Goal: Task Accomplishment & Management: Use online tool/utility

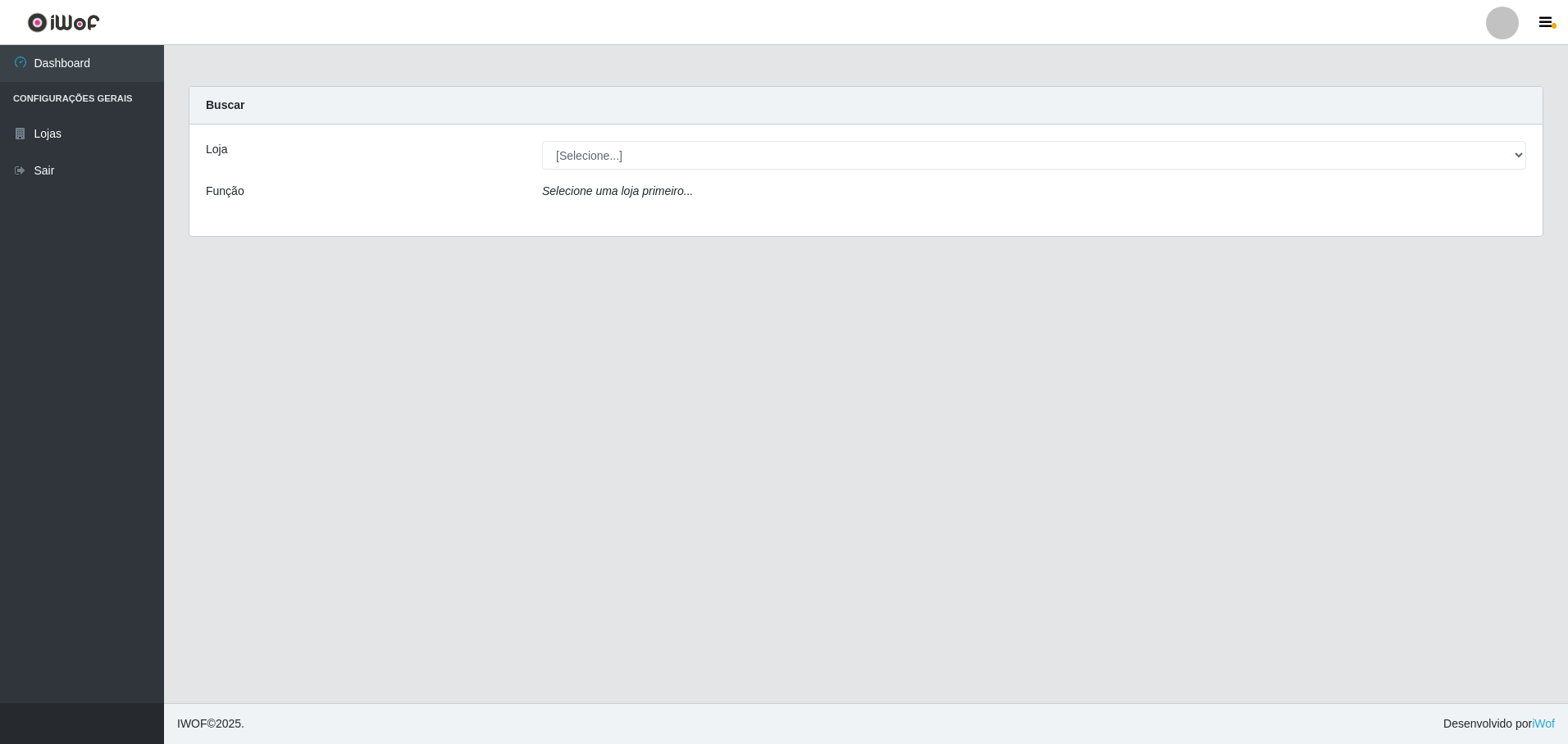
click at [848, 139] on div "Loja [Selecione...] Extrabom - Loja 57 Anchieta Função Selecione uma loja prime…" at bounding box center [866, 180] width 1353 height 111
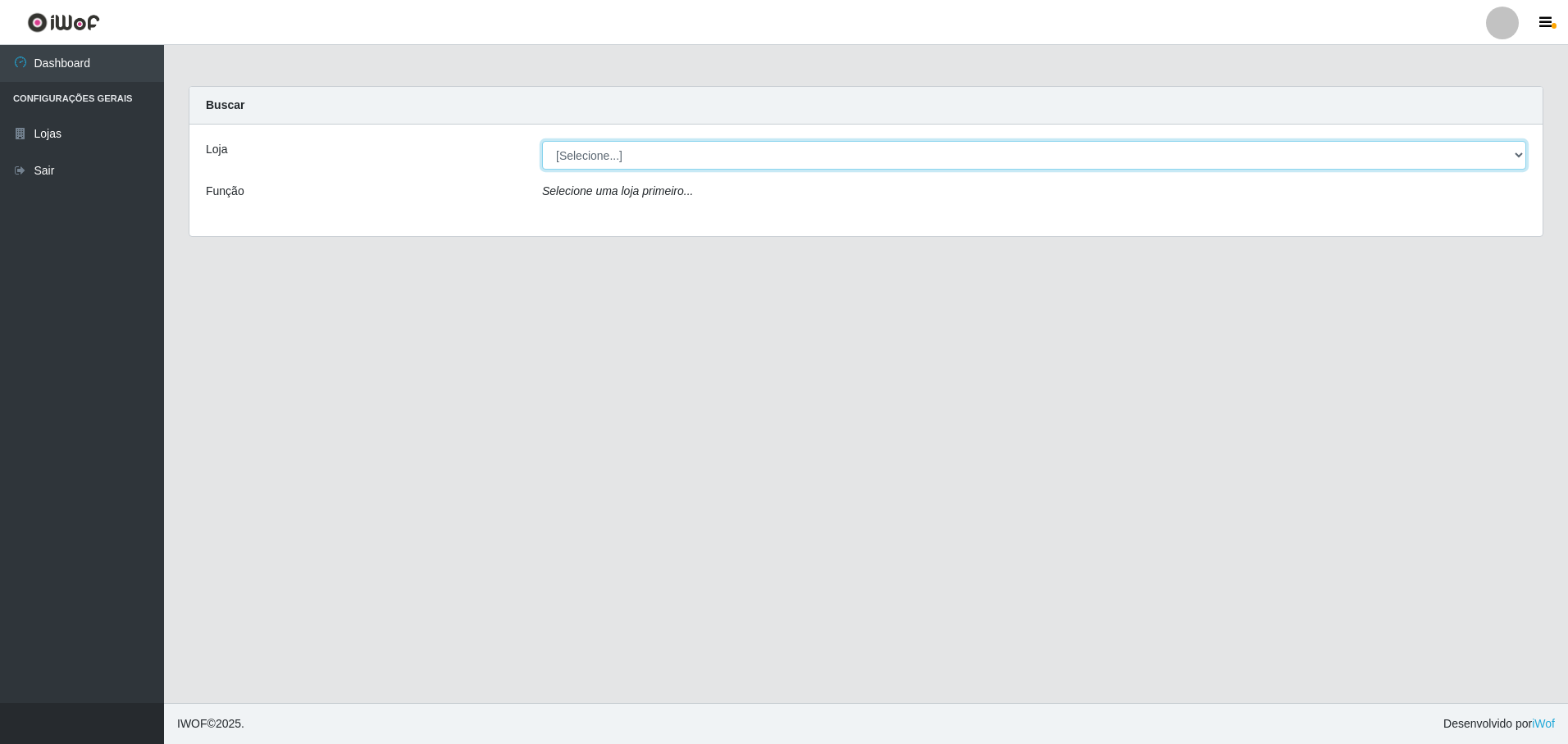
click at [771, 160] on select "[Selecione...] Extrabom - Loja 57 Anchieta" at bounding box center [1034, 155] width 985 height 29
select select "470"
click at [542, 141] on select "[Selecione...] Extrabom - Loja 57 Anchieta" at bounding box center [1034, 155] width 985 height 29
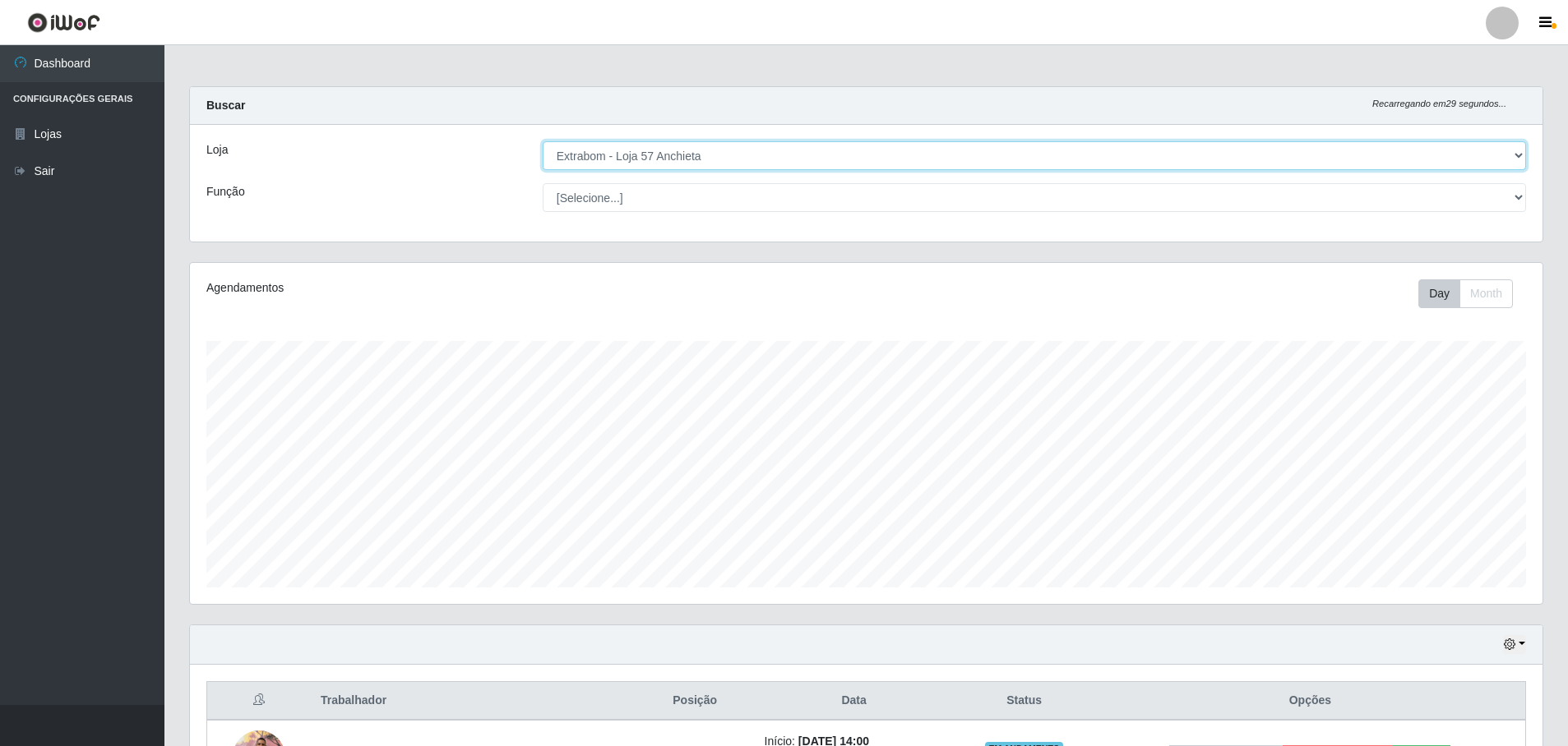
scroll to position [341, 1353]
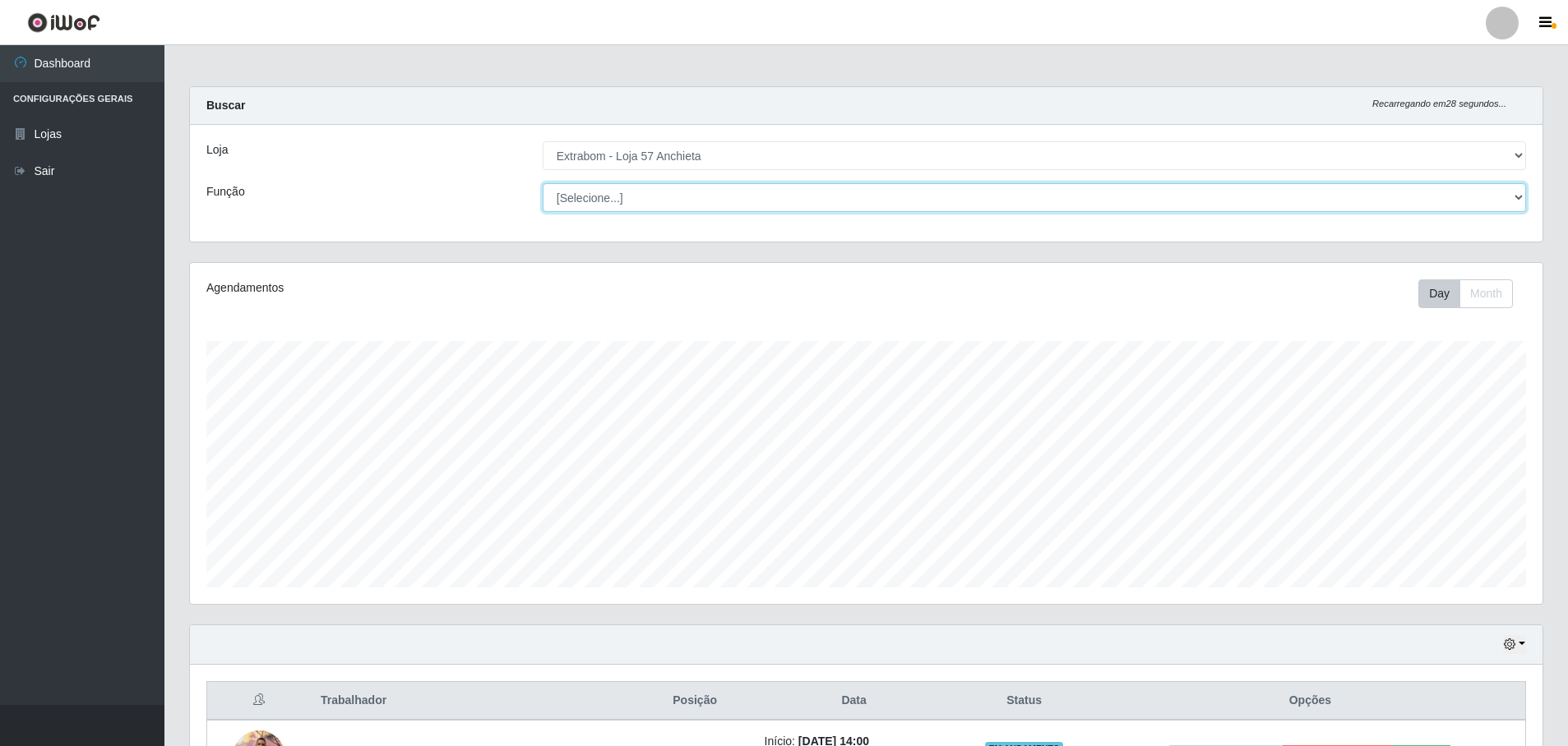
click at [728, 209] on select "[Selecione...] Repositor Repositor + Repositor ++" at bounding box center [1034, 197] width 984 height 29
click at [416, 210] on div "Função" at bounding box center [361, 197] width 336 height 29
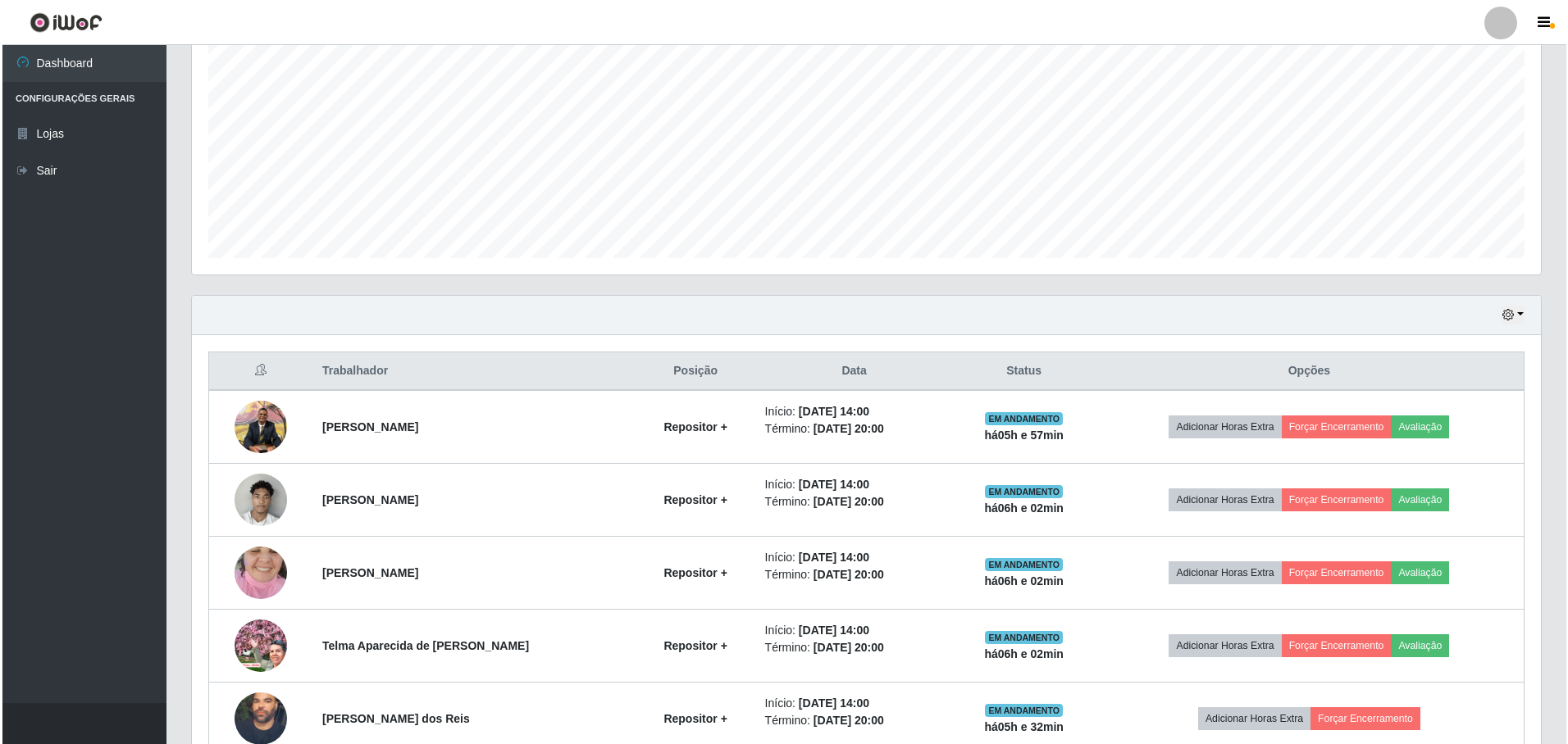
scroll to position [410, 0]
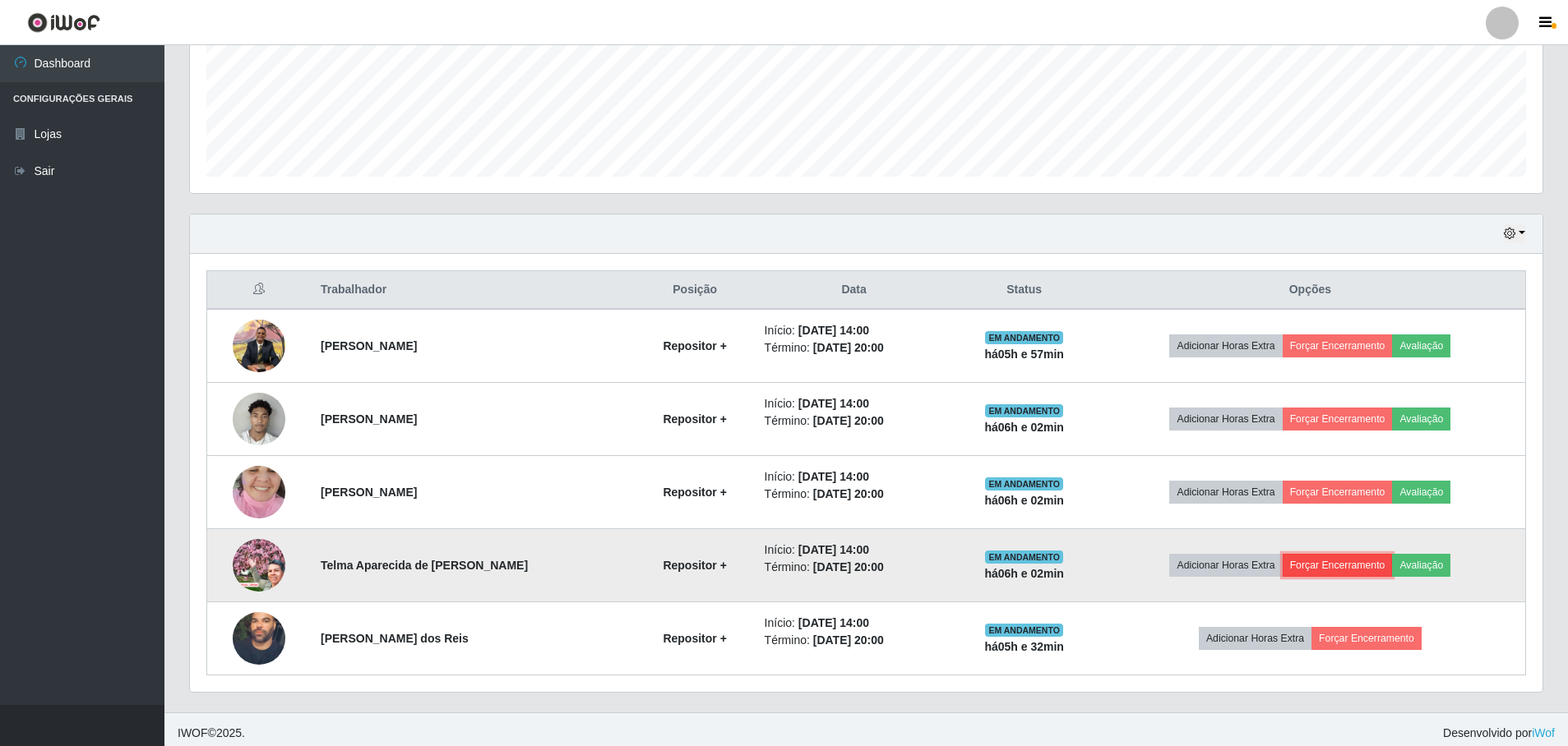
click at [1332, 567] on button "Forçar Encerramento" at bounding box center [1338, 565] width 111 height 23
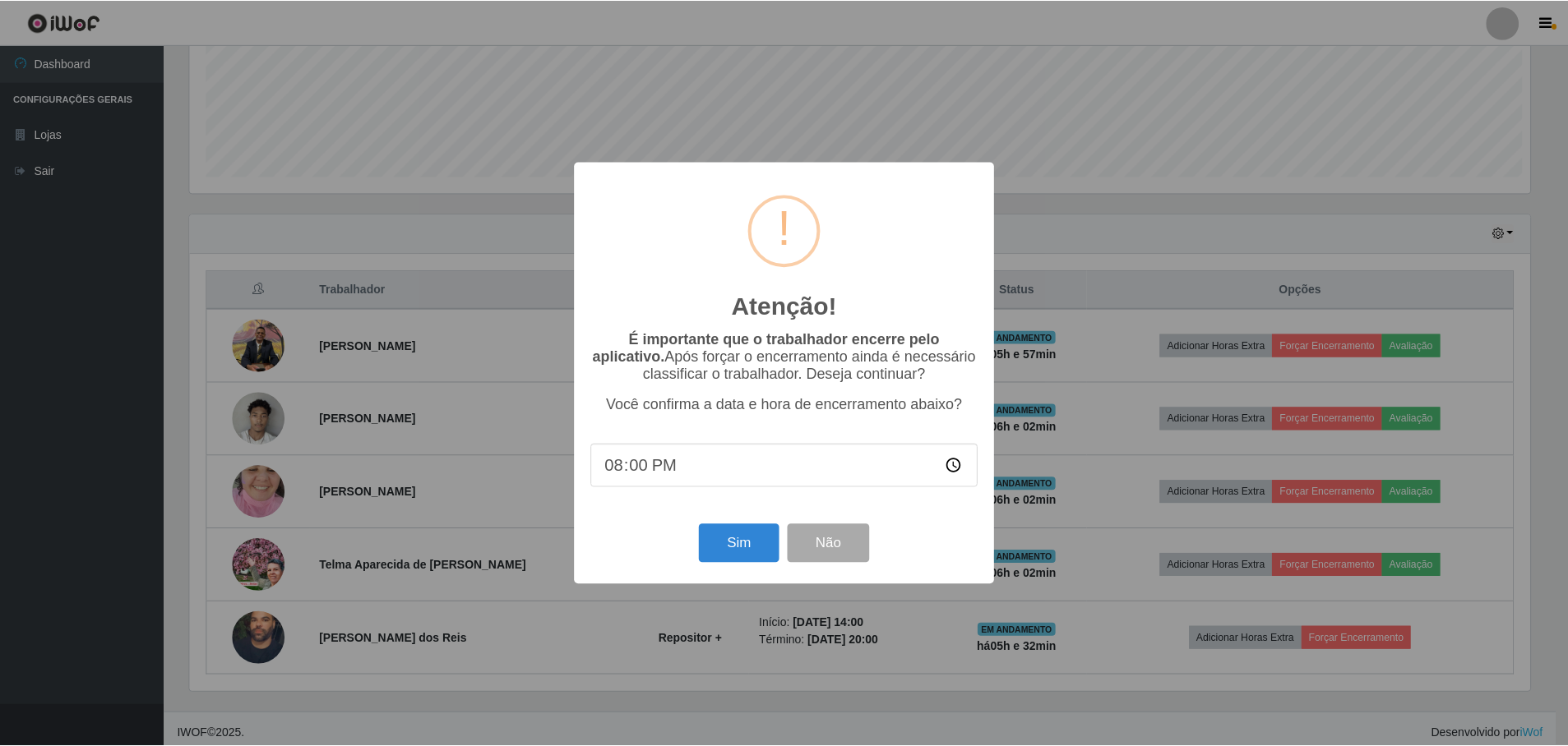
scroll to position [341, 1345]
click at [707, 546] on button "Sim" at bounding box center [741, 543] width 80 height 39
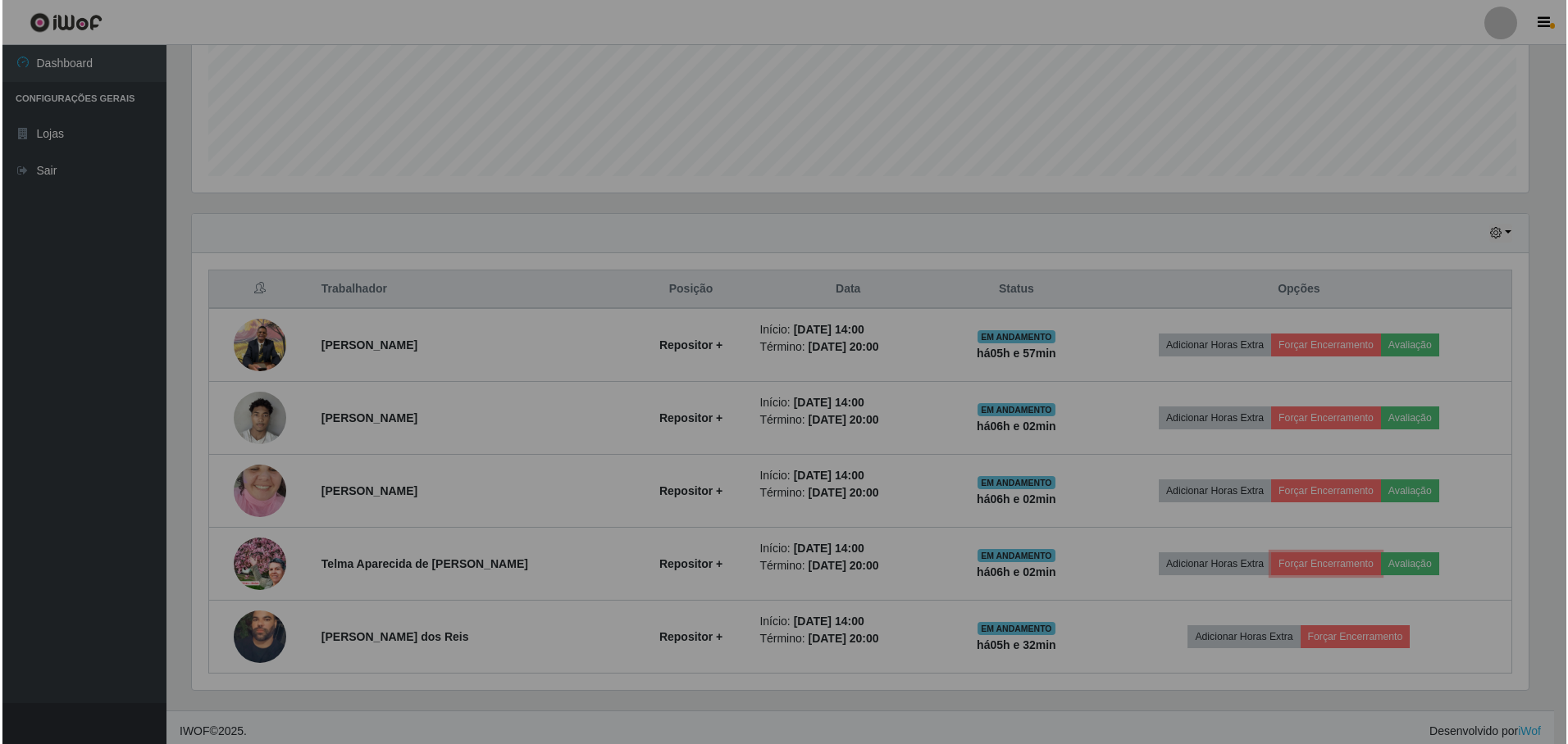
scroll to position [340, 1349]
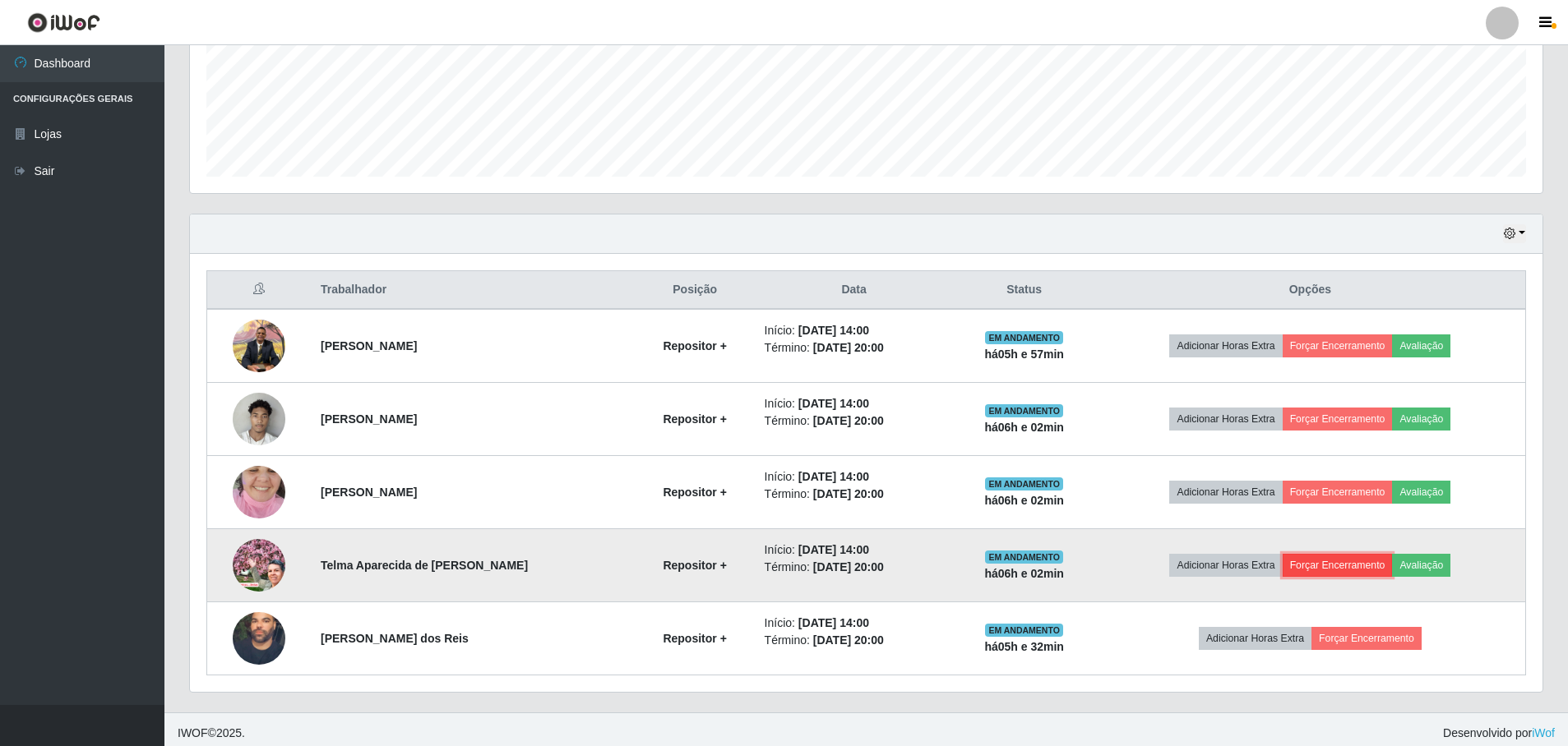
click at [1343, 567] on button "Forçar Encerramento" at bounding box center [1338, 565] width 111 height 23
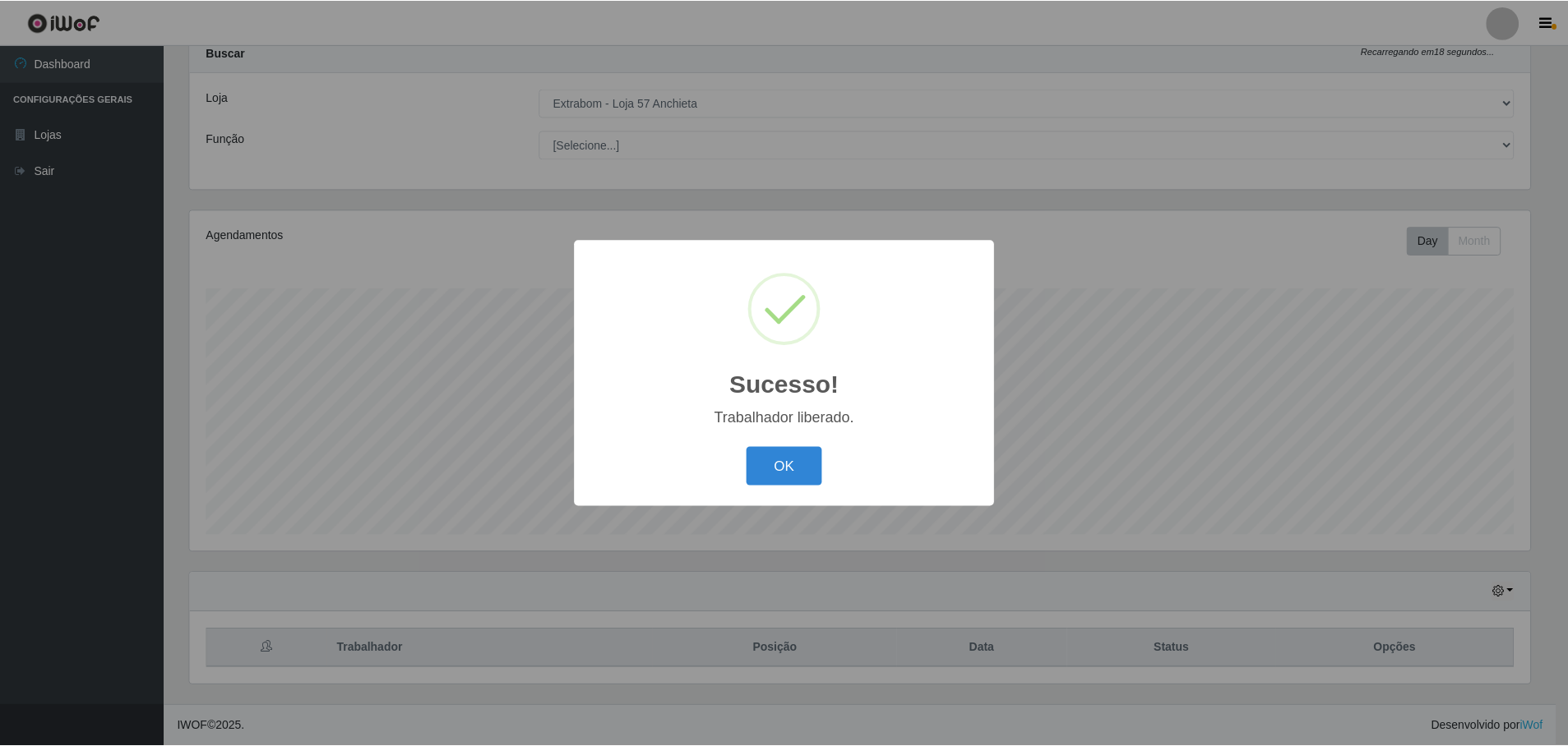
scroll to position [53, 0]
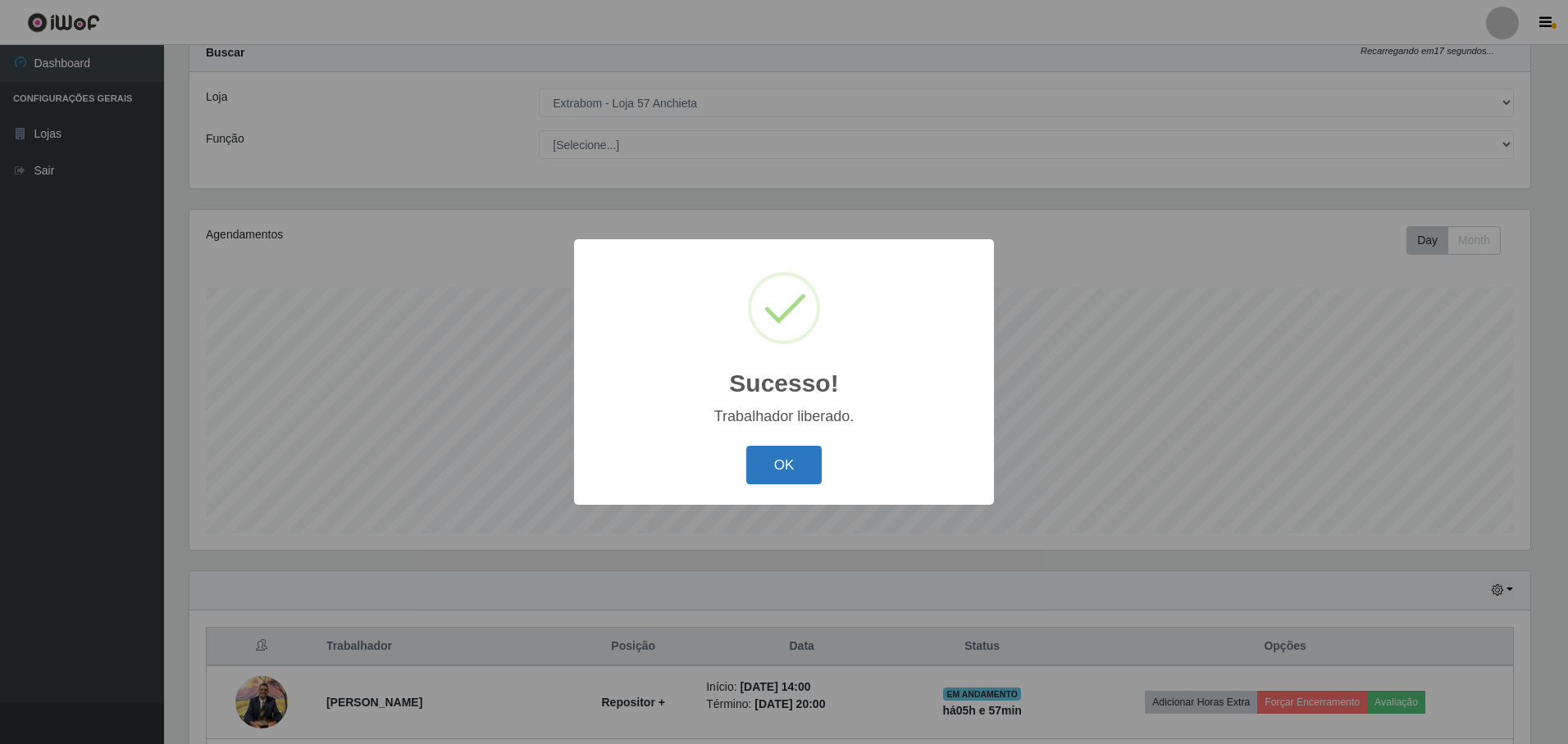
click at [773, 474] on button "OK" at bounding box center [784, 465] width 76 height 39
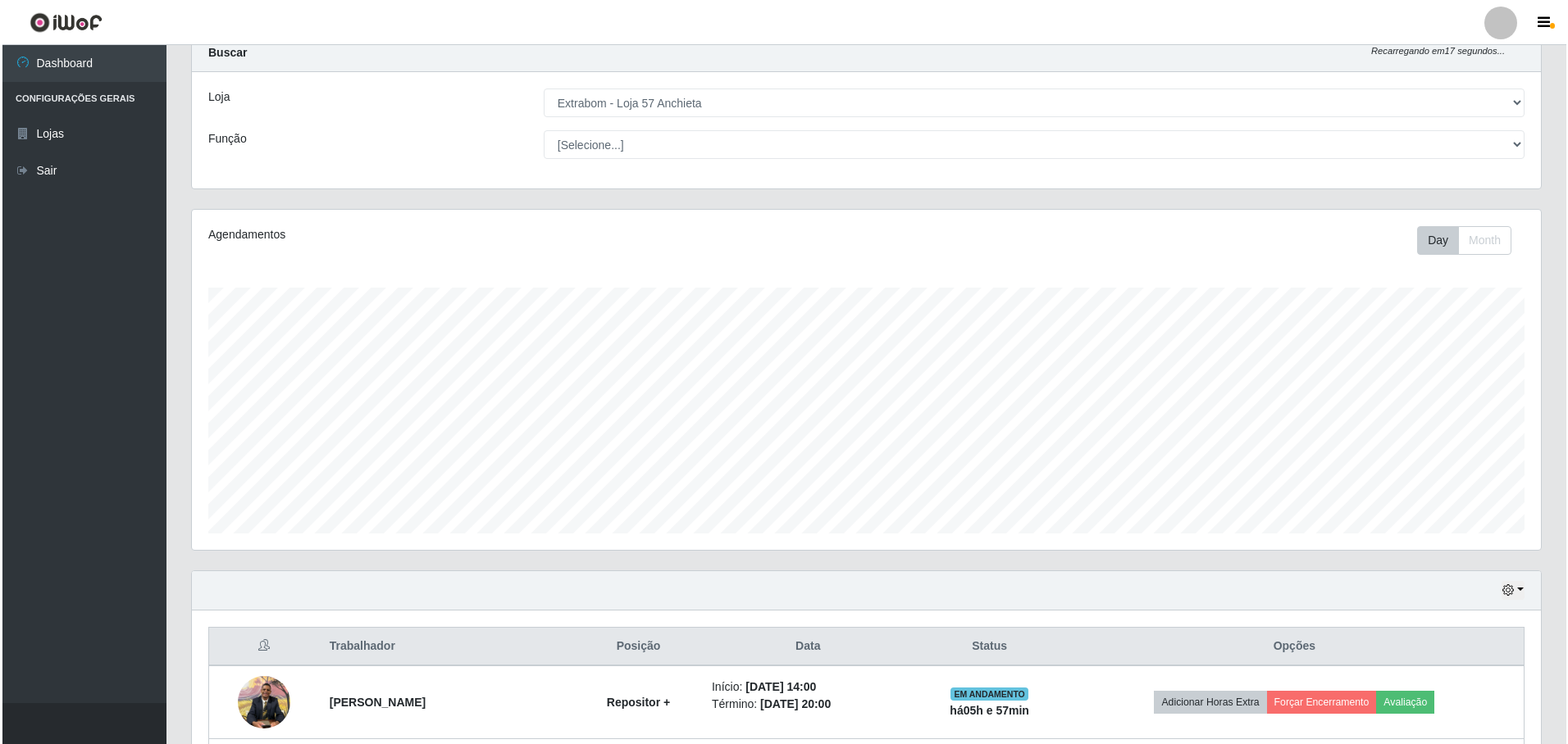
scroll to position [344, 0]
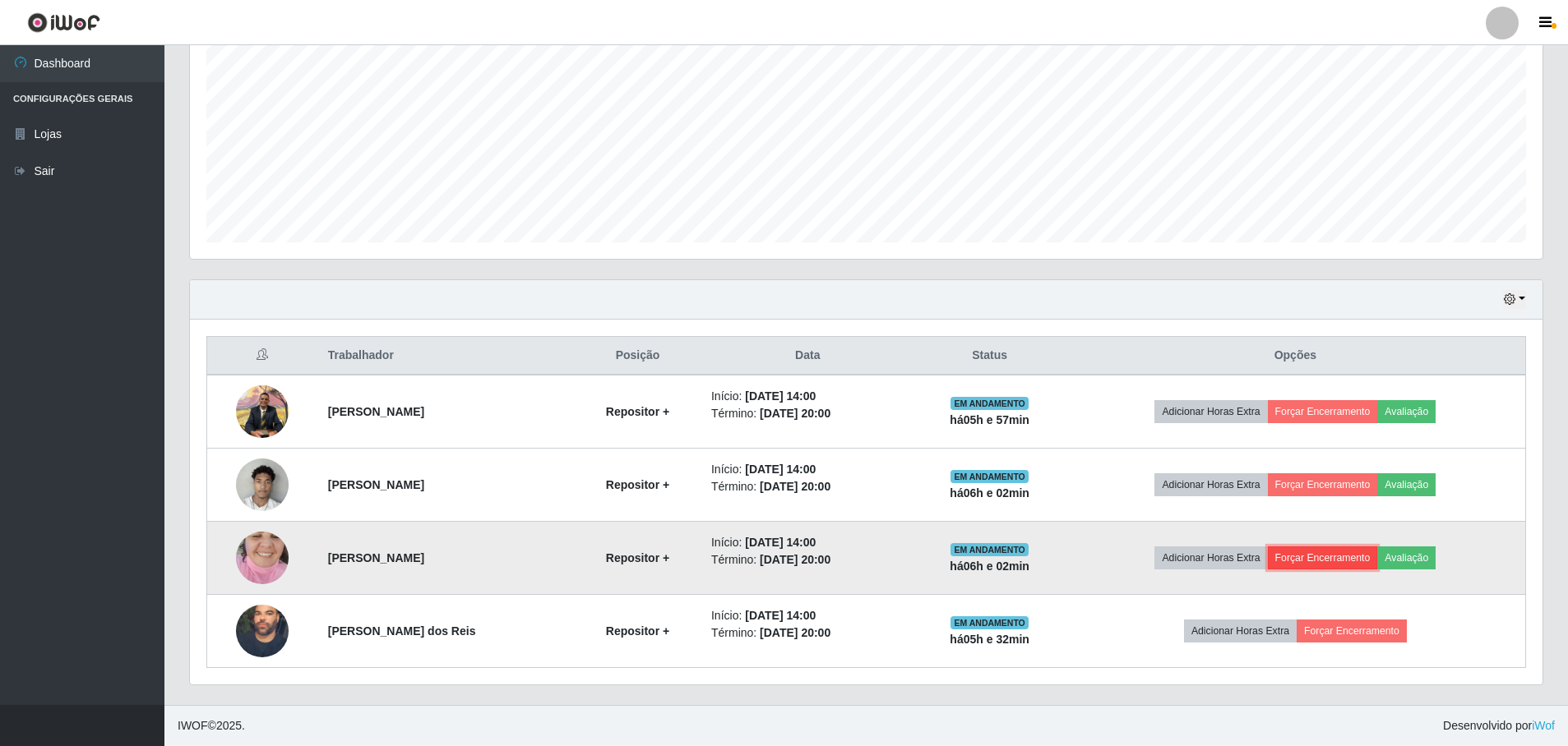
click at [1318, 563] on button "Forçar Encerramento" at bounding box center [1323, 558] width 111 height 23
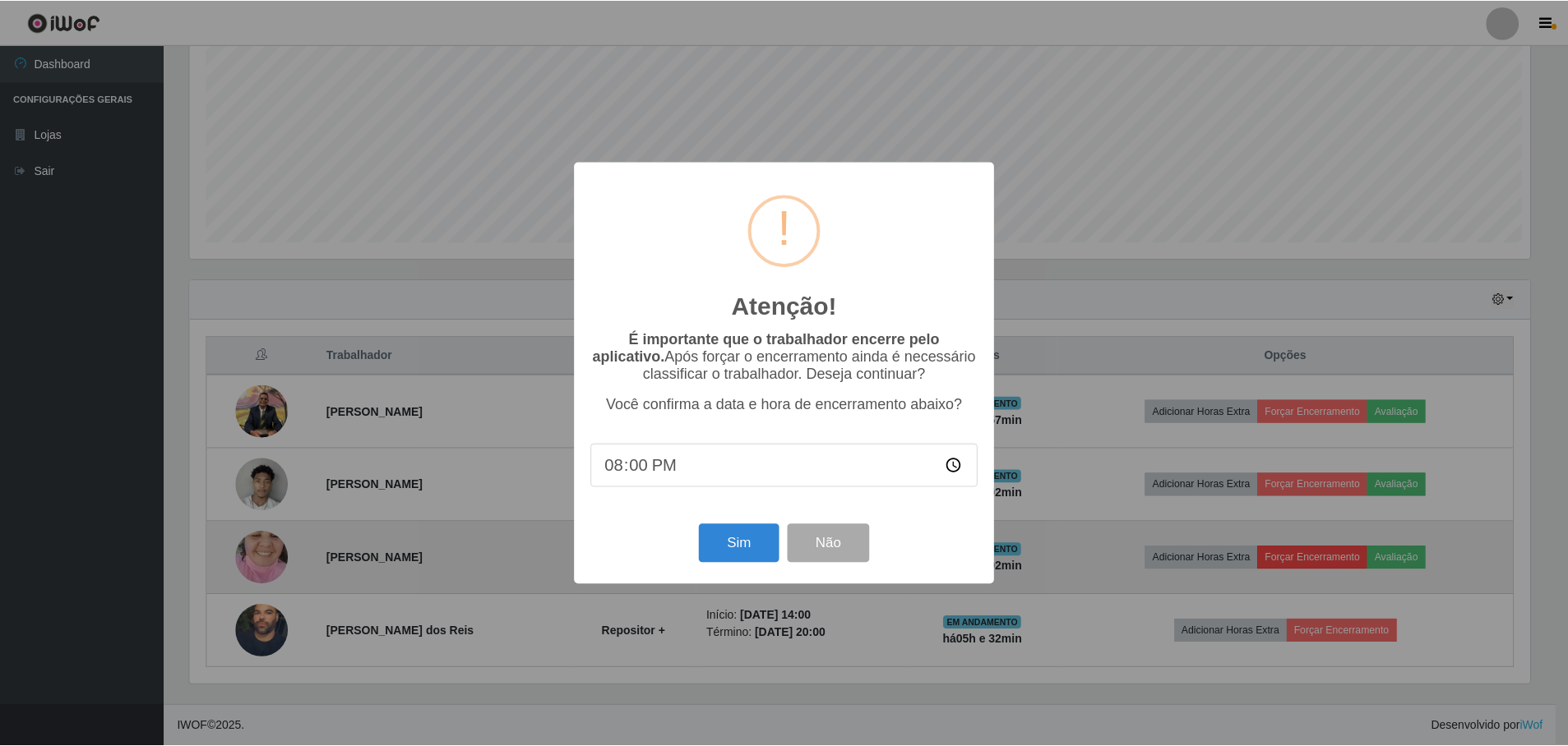
scroll to position [341, 1345]
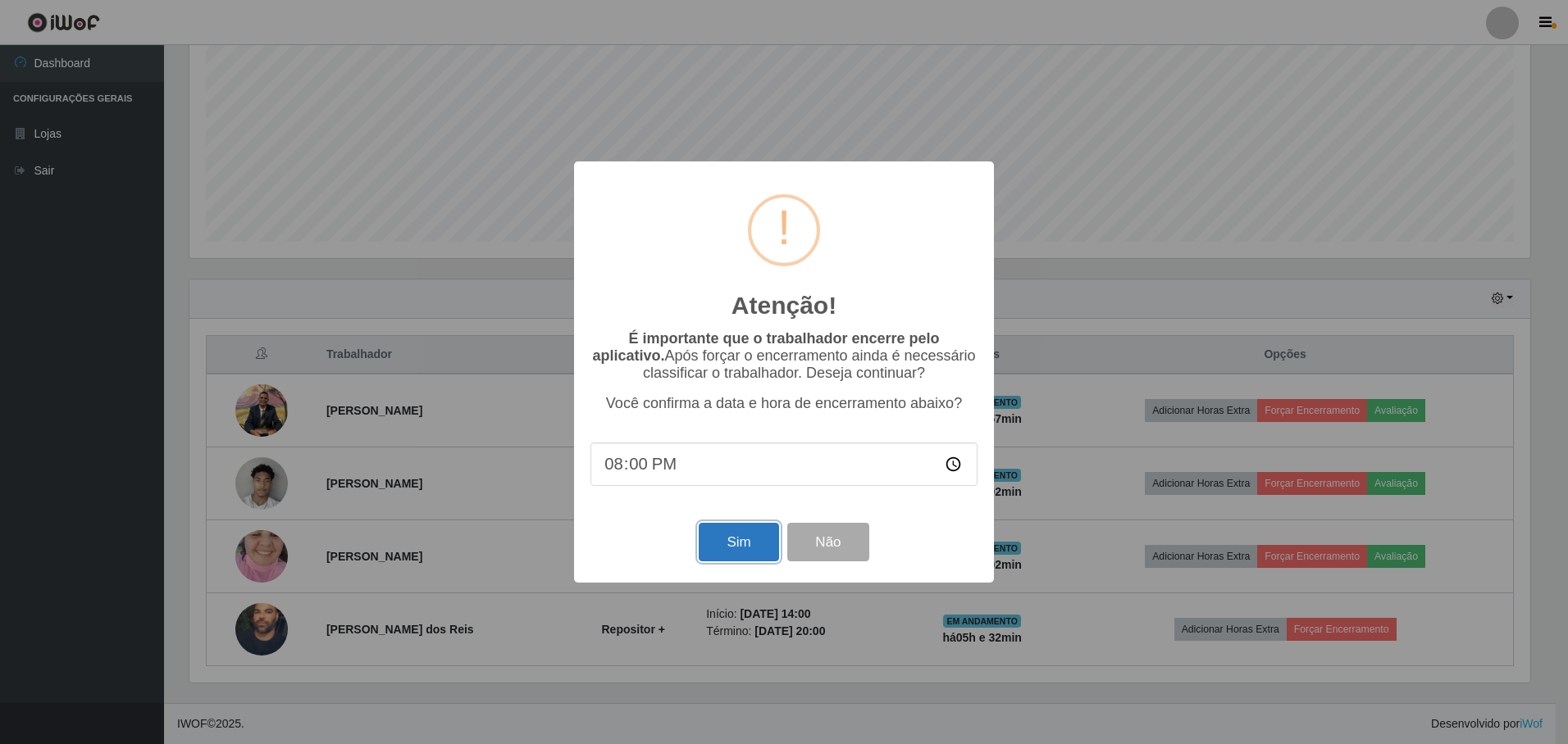
click at [731, 544] on button "Sim" at bounding box center [739, 542] width 79 height 39
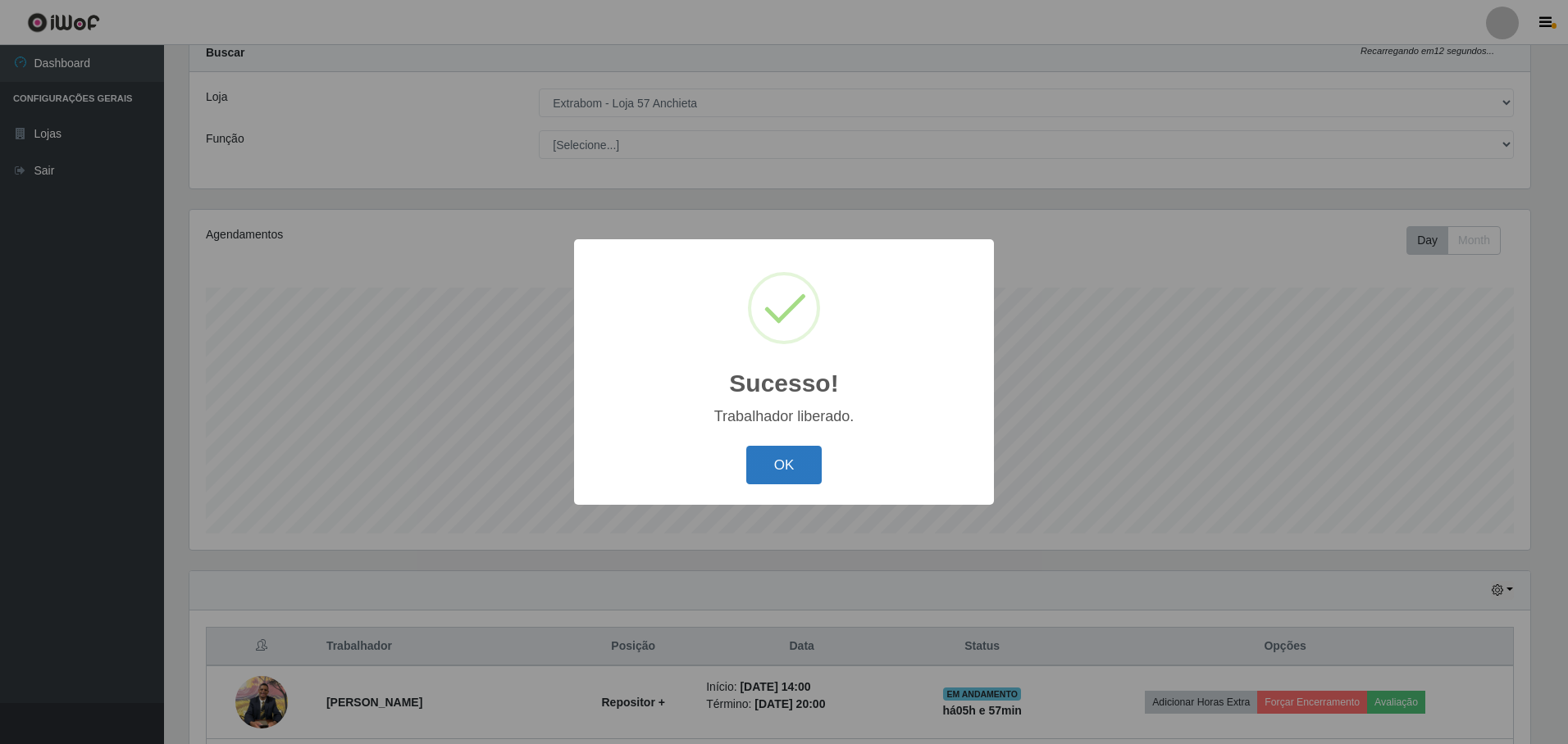
click at [761, 481] on button "OK" at bounding box center [784, 465] width 76 height 39
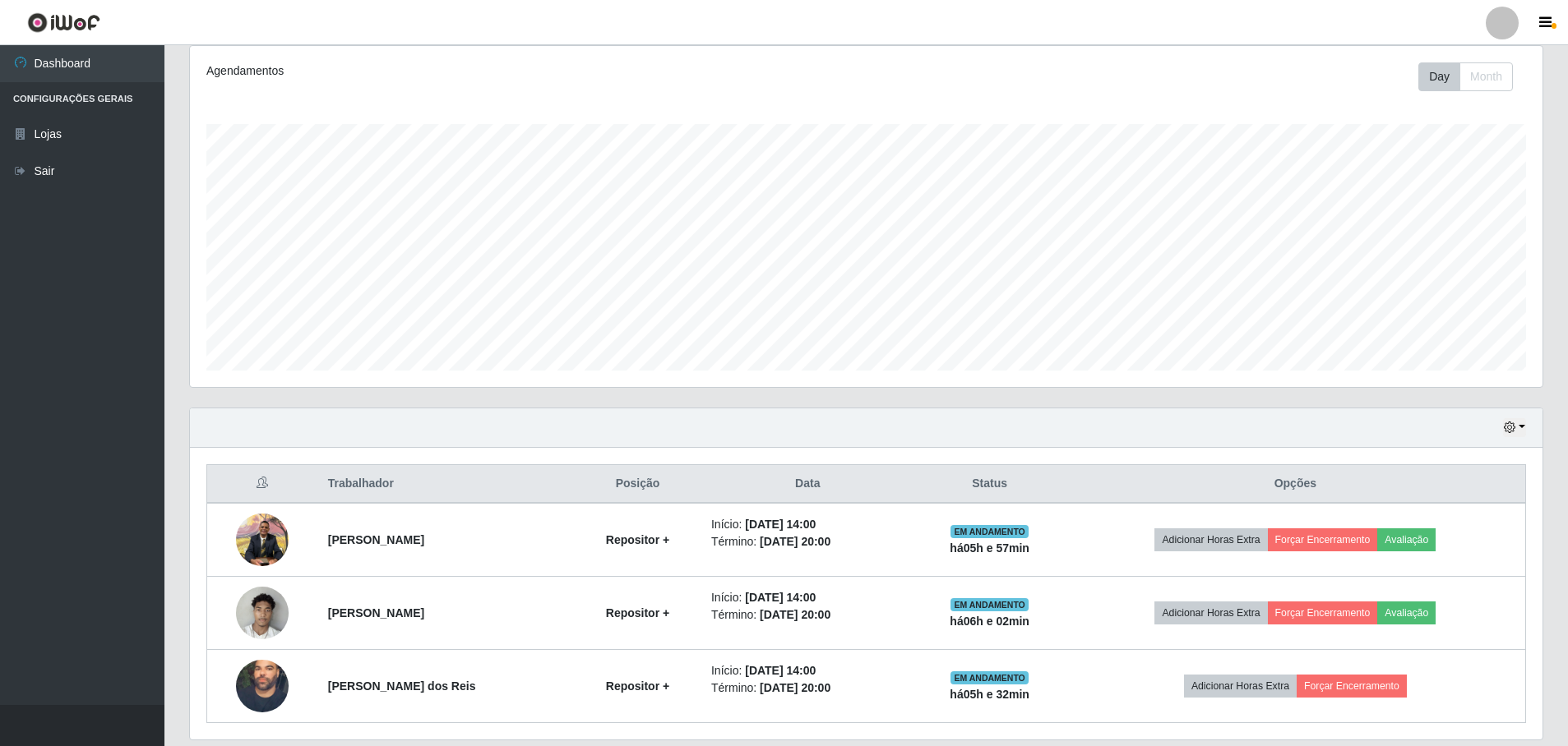
scroll to position [273, 0]
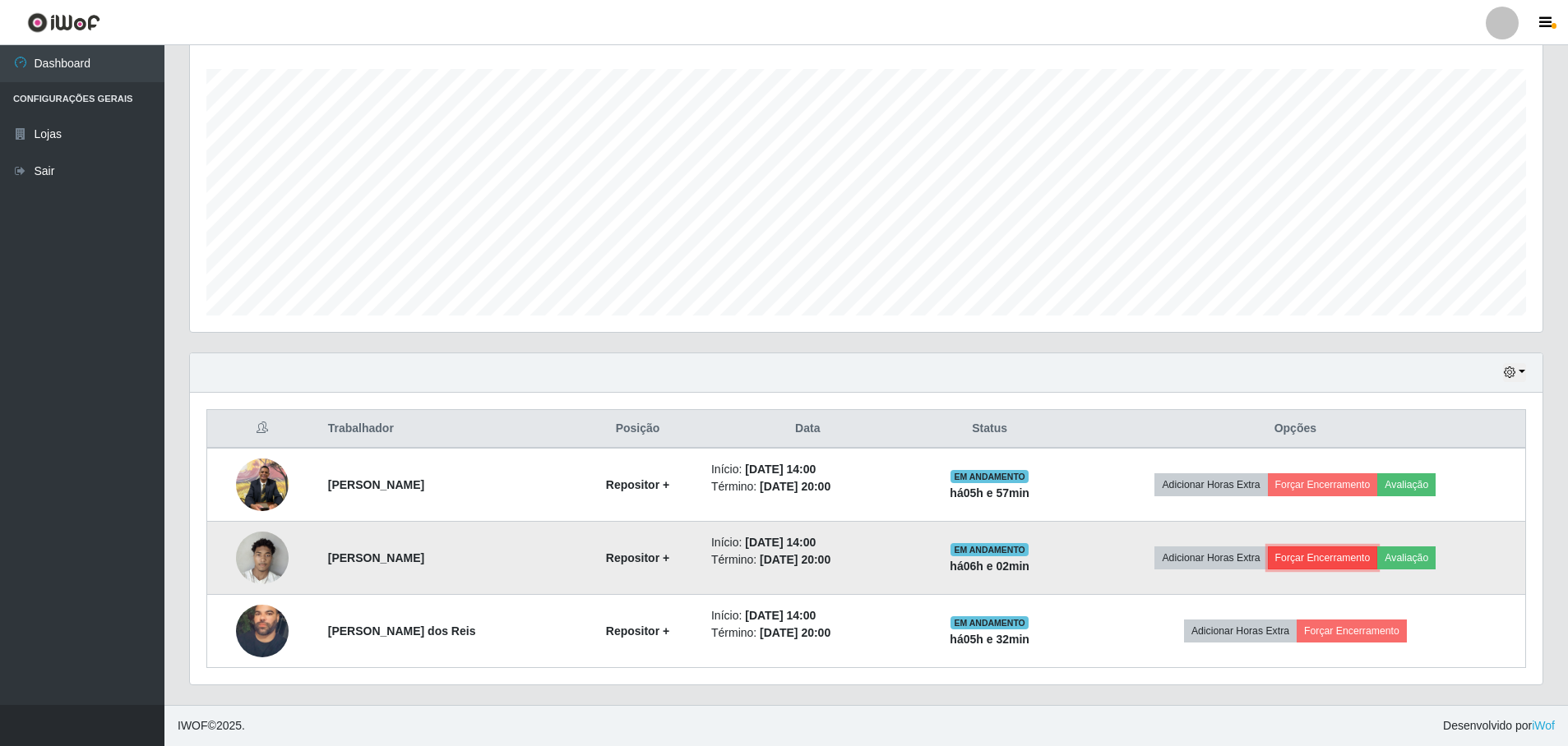
click at [1342, 565] on button "Forçar Encerramento" at bounding box center [1323, 558] width 111 height 23
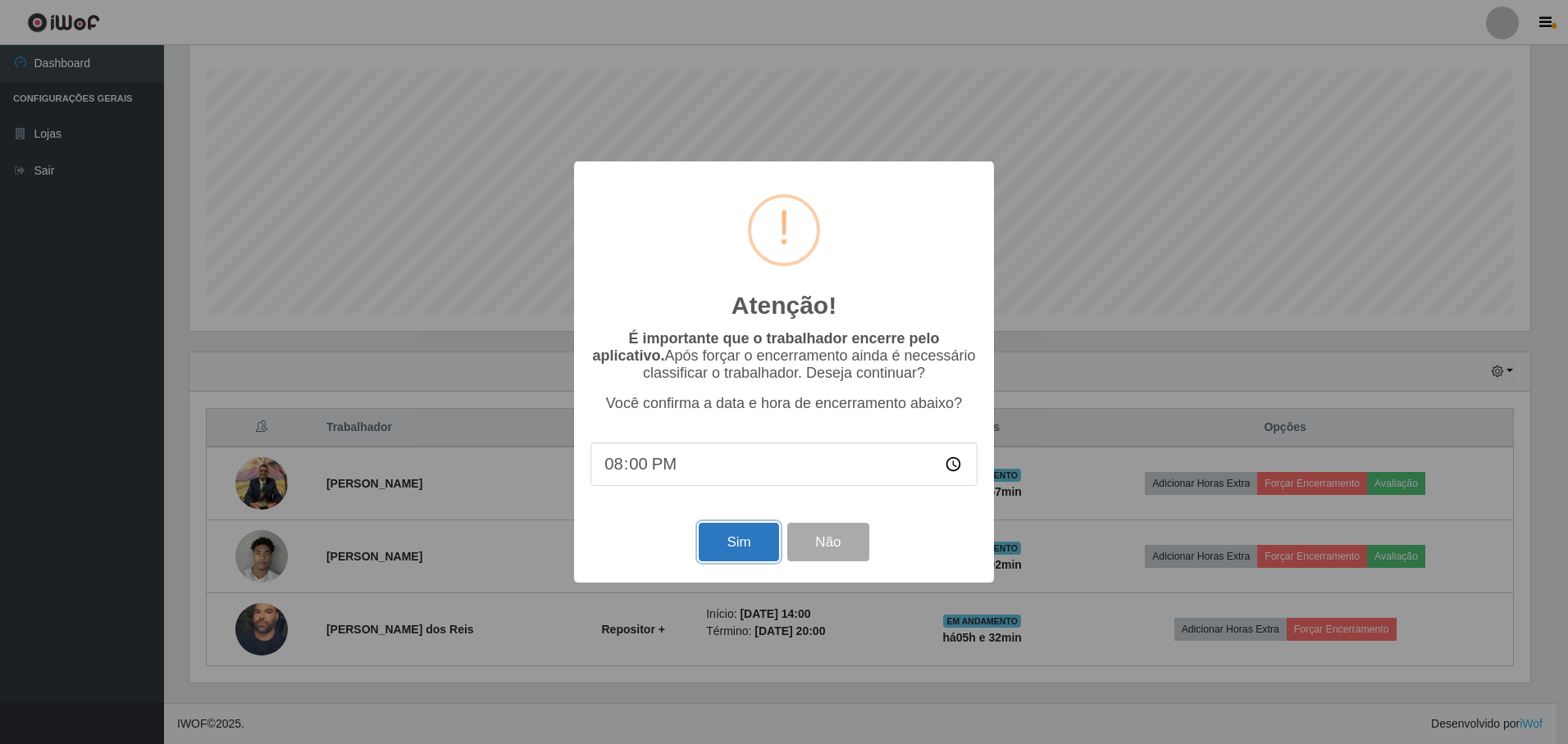
click at [730, 546] on button "Sim" at bounding box center [739, 542] width 79 height 39
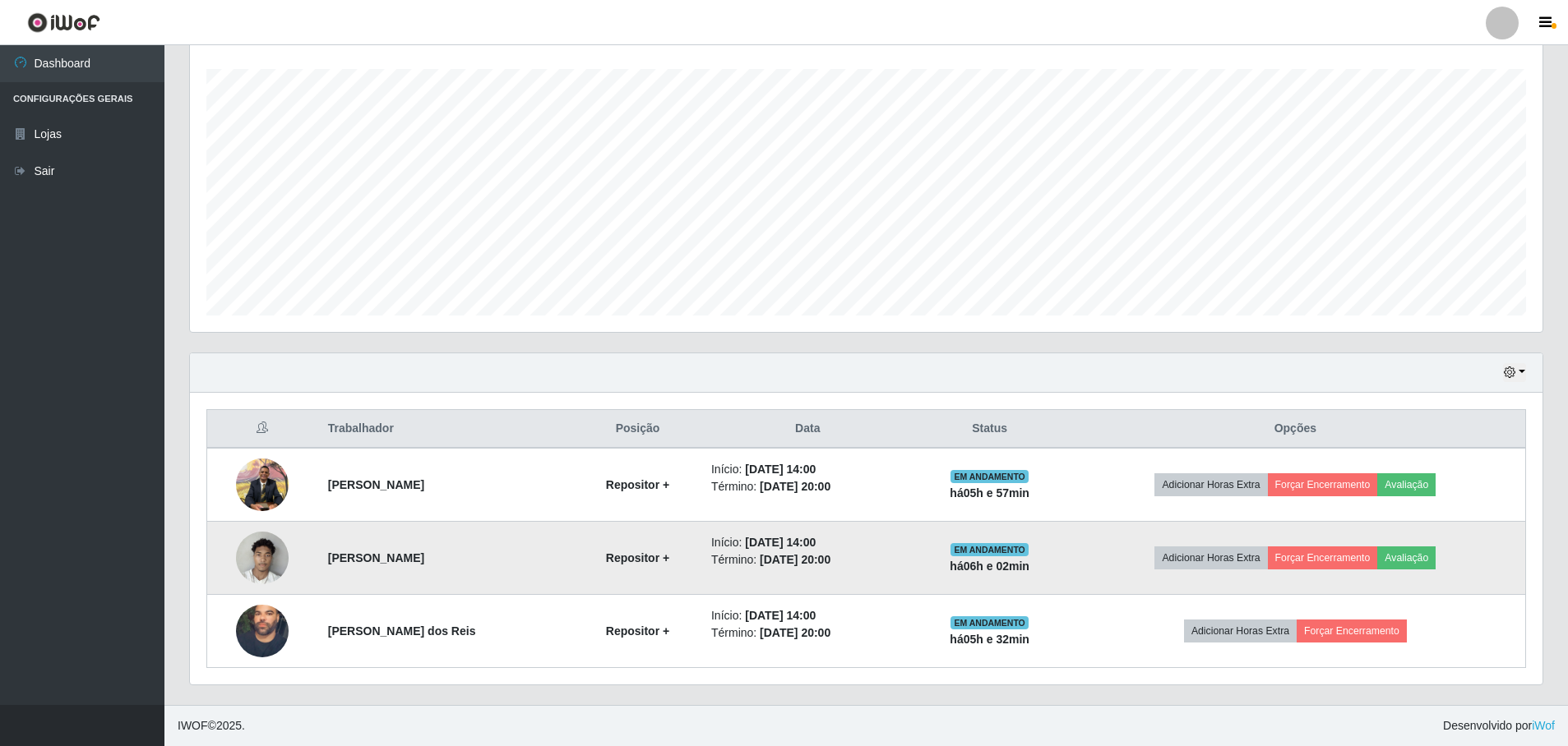
scroll to position [0, 0]
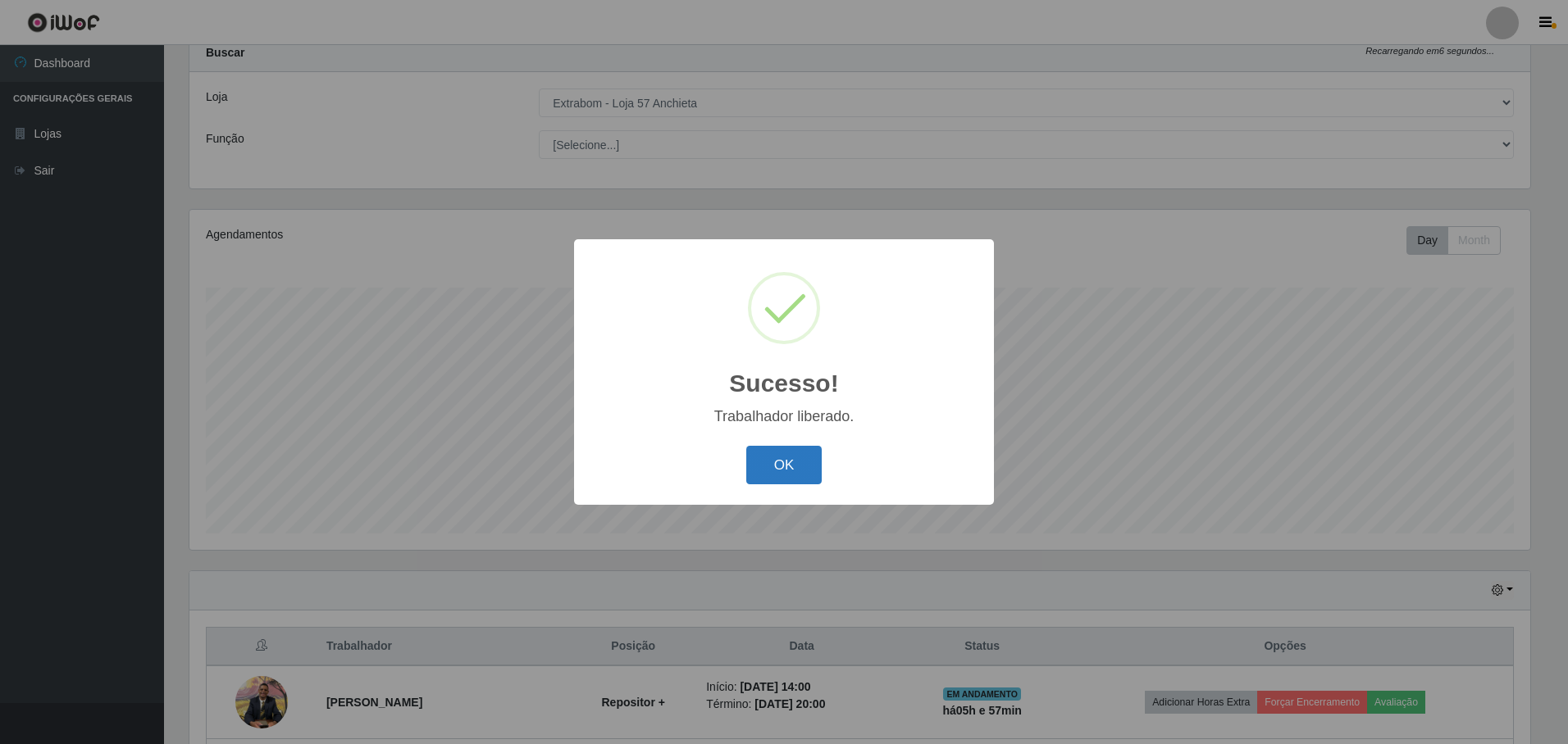
click at [777, 469] on button "OK" at bounding box center [784, 465] width 76 height 39
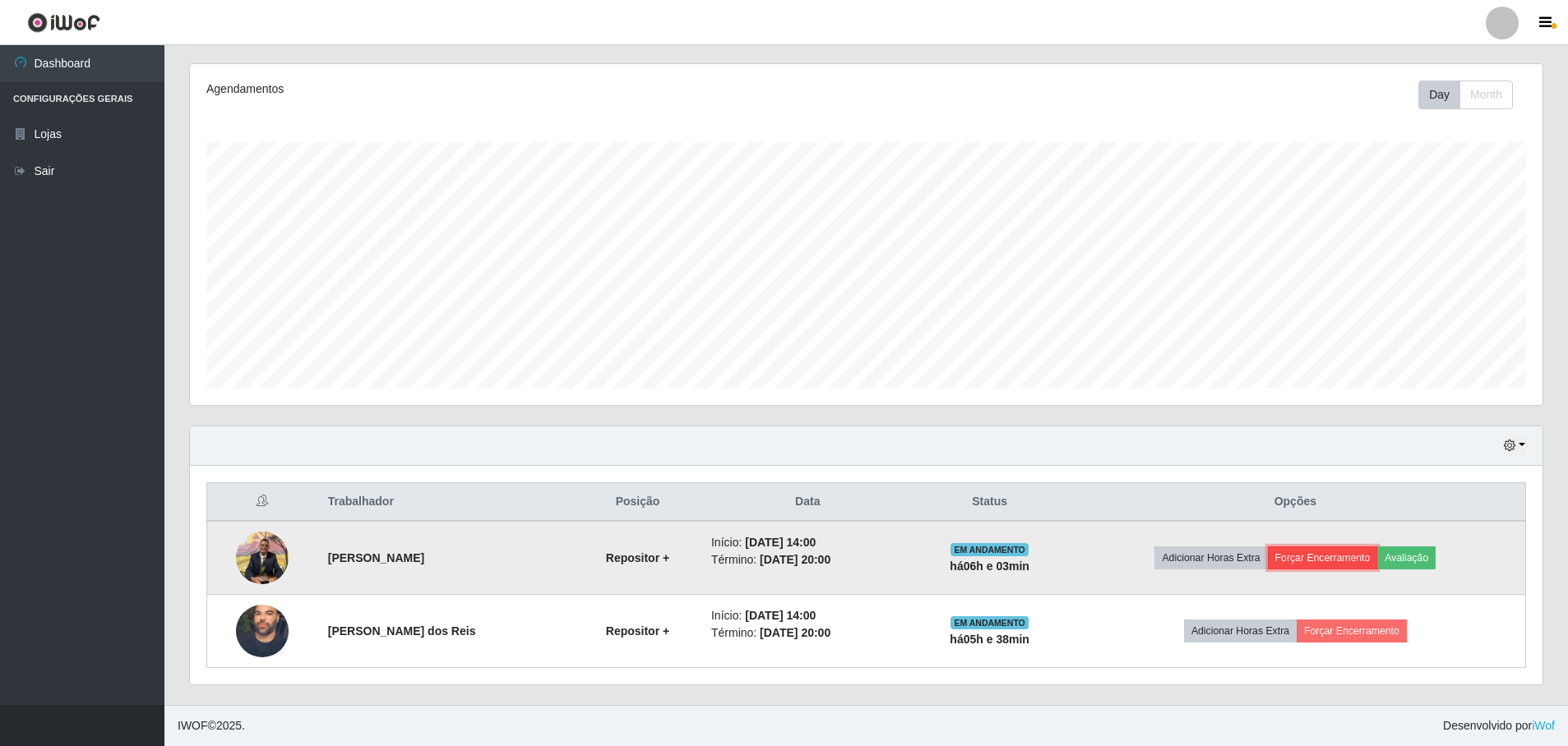
click at [1342, 562] on button "Forçar Encerramento" at bounding box center [1323, 558] width 111 height 23
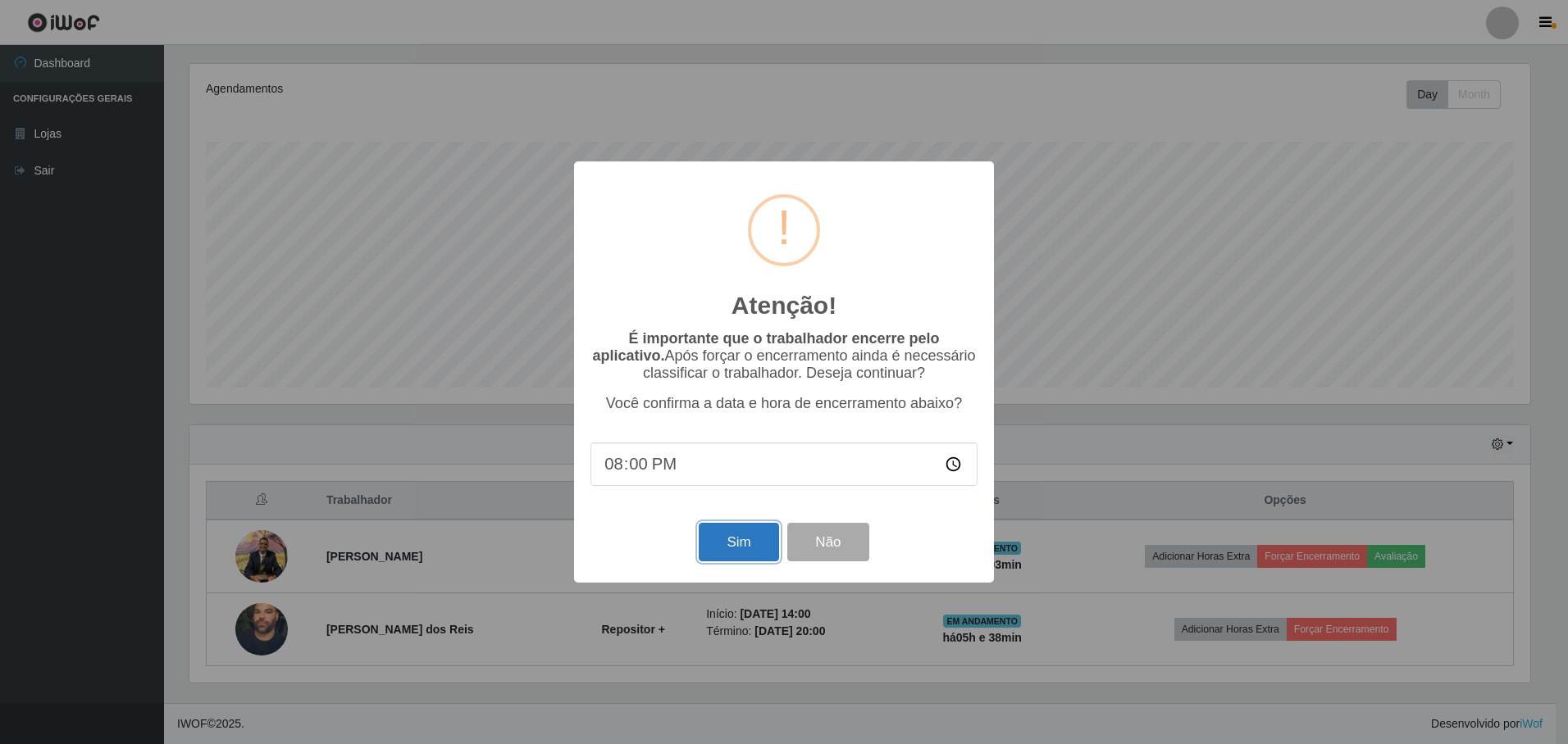
click at [726, 550] on button "Sim" at bounding box center [739, 542] width 79 height 39
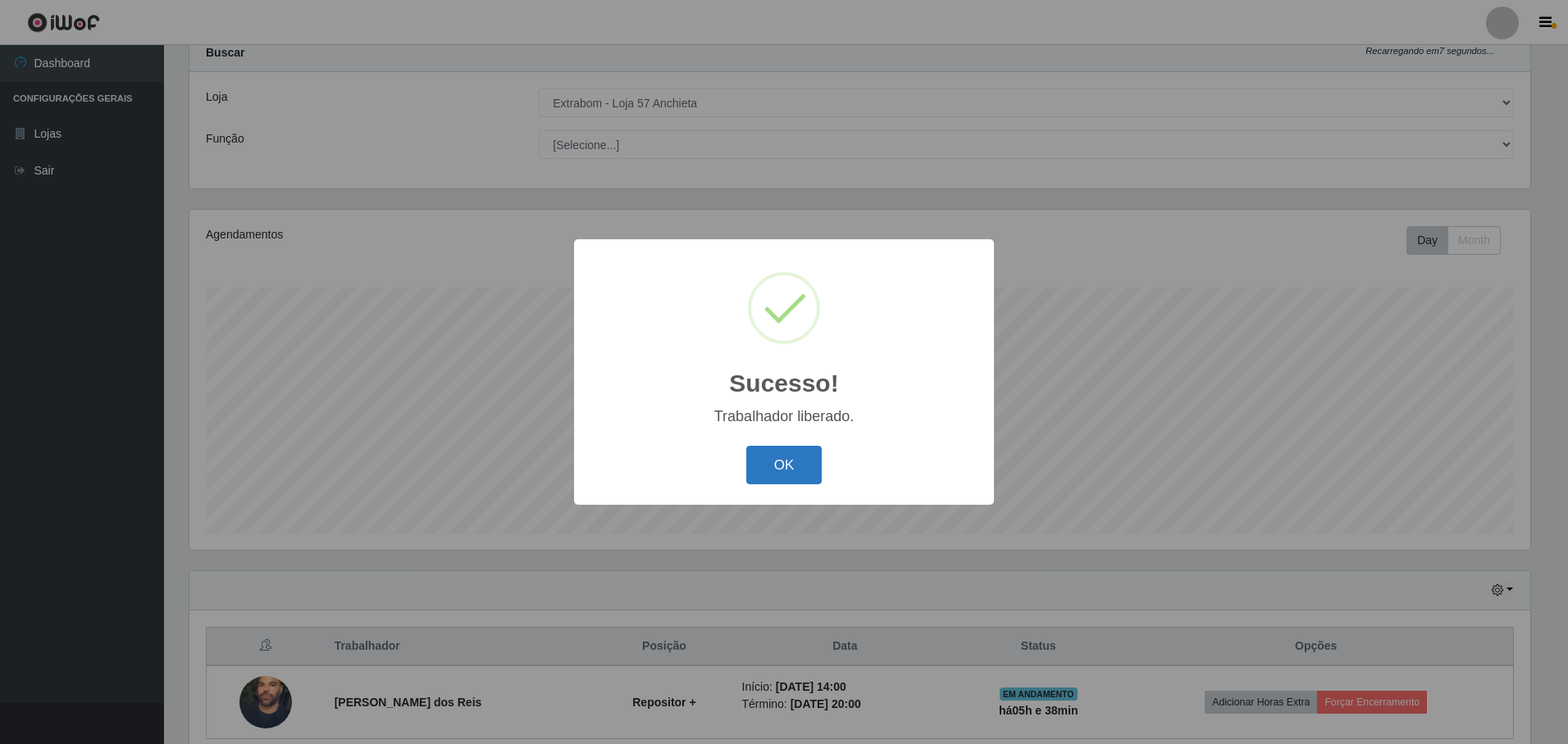
click at [781, 467] on button "OK" at bounding box center [784, 465] width 76 height 39
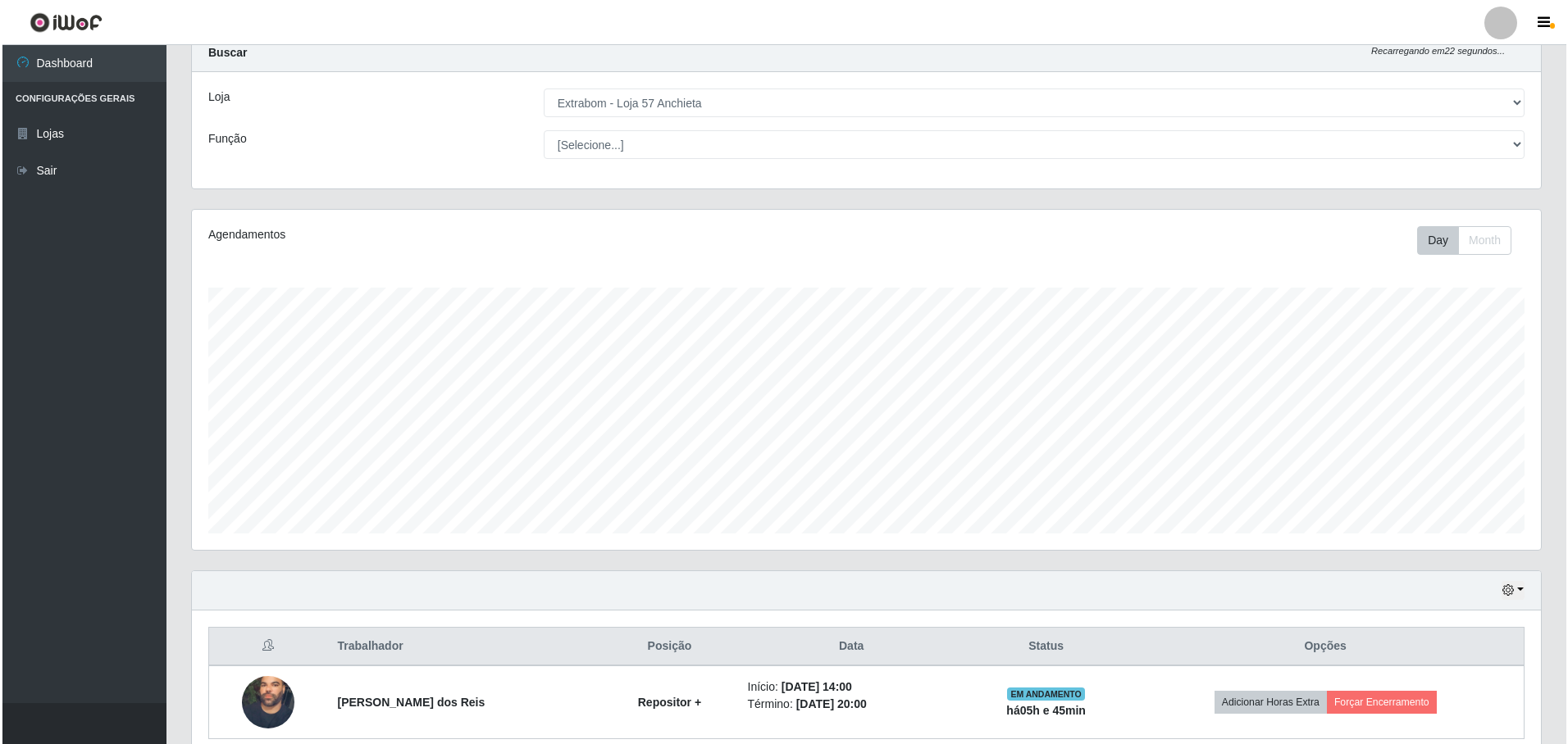
scroll to position [126, 0]
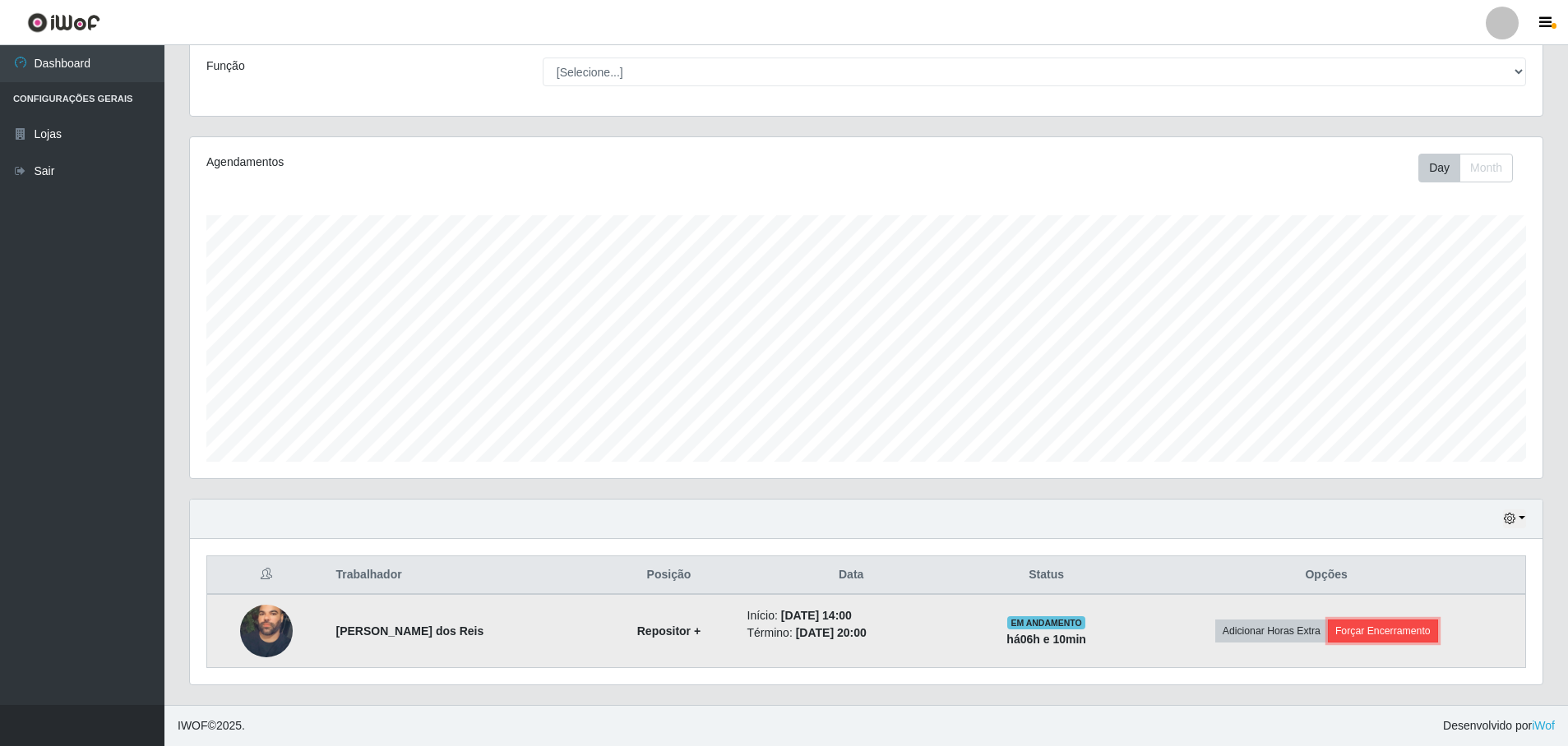
click at [1381, 638] on button "Forçar Encerramento" at bounding box center [1383, 631] width 111 height 23
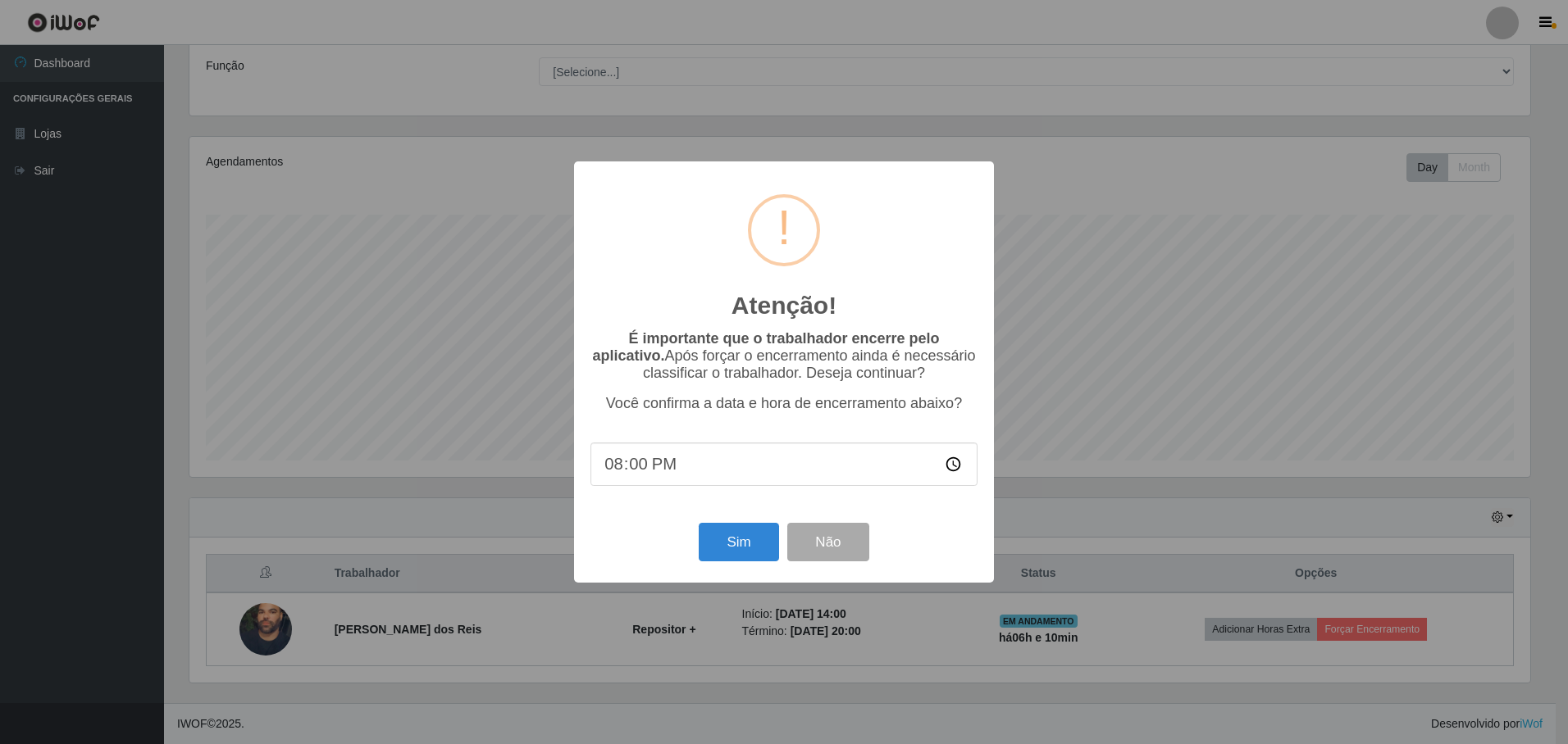
click at [736, 516] on div "Atenção! × É importante que o trabalhador encerre pelo aplicativo. Após forçar …" at bounding box center [784, 372] width 420 height 421
click at [745, 550] on button "Sim" at bounding box center [739, 542] width 79 height 39
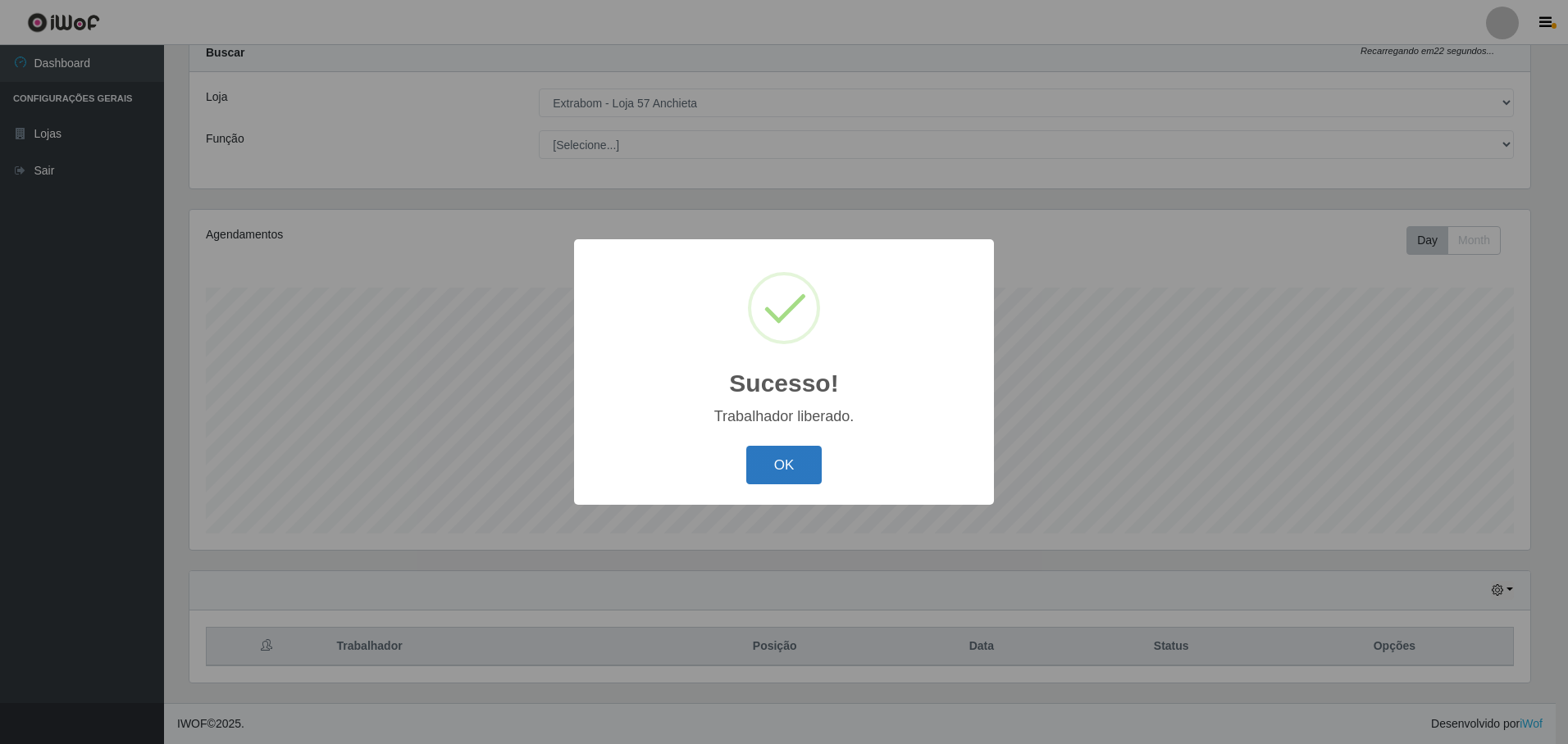
click at [792, 473] on button "OK" at bounding box center [784, 465] width 76 height 39
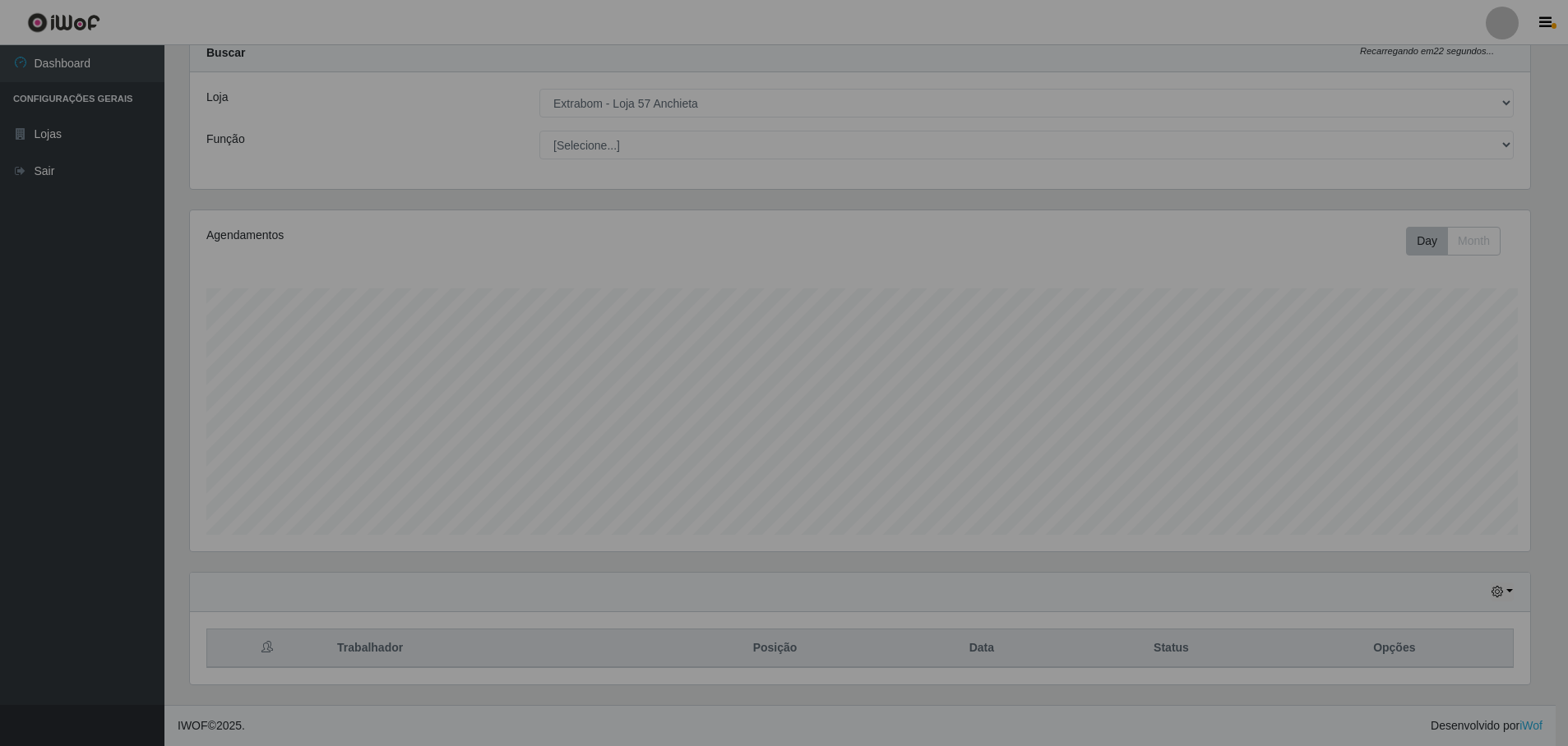
scroll to position [341, 1353]
